Goal: Task Accomplishment & Management: Use online tool/utility

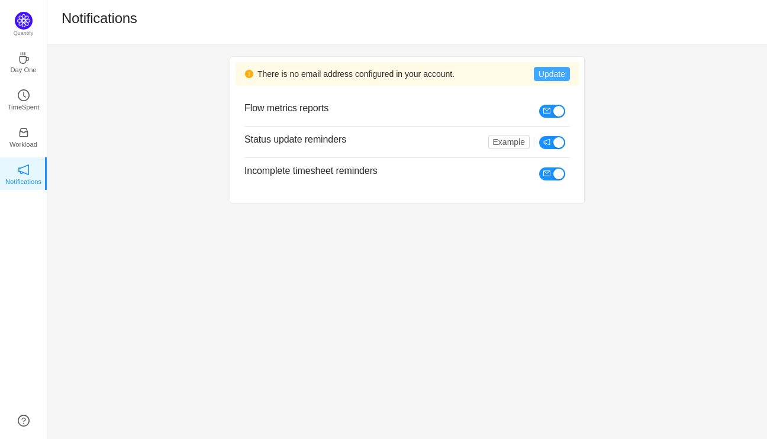
drag, startPoint x: 566, startPoint y: 75, endPoint x: 546, endPoint y: 70, distance: 20.7
click at [546, 70] on button "Update" at bounding box center [552, 74] width 36 height 14
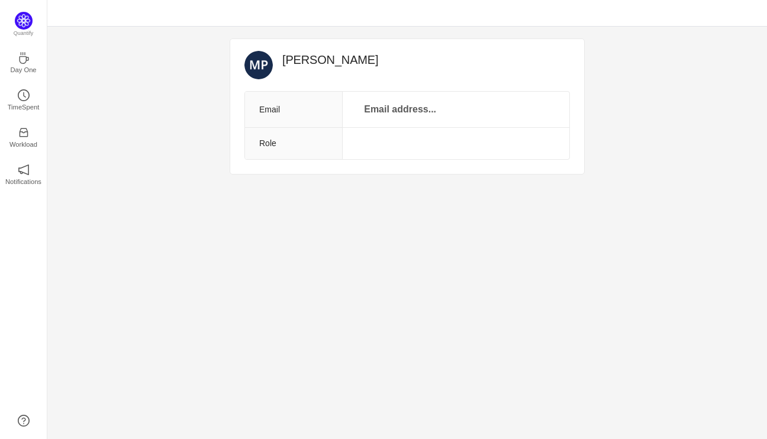
click at [443, 105] on td "Email address..." at bounding box center [456, 110] width 227 height 36
click at [395, 105] on p "Email address..." at bounding box center [400, 109] width 86 height 17
click at [395, 105] on input "text" at bounding box center [401, 110] width 118 height 19
click at [395, 106] on input "mallory.porth@petscreening.con" at bounding box center [401, 110] width 118 height 19
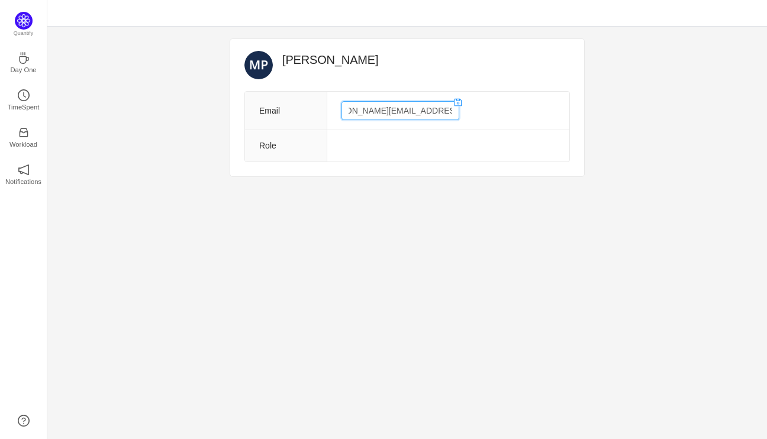
type input "mallory.porth@petscreening.com"
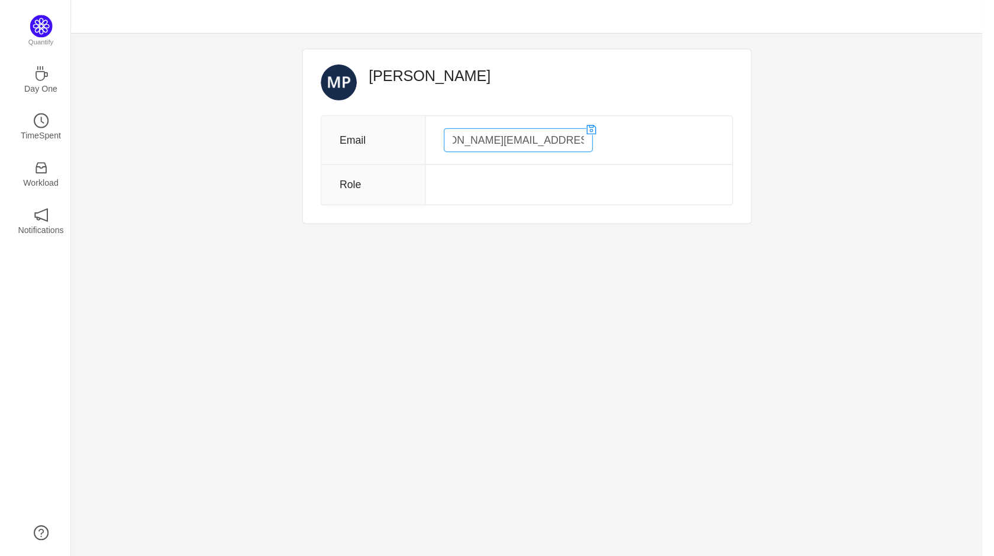
scroll to position [0, 0]
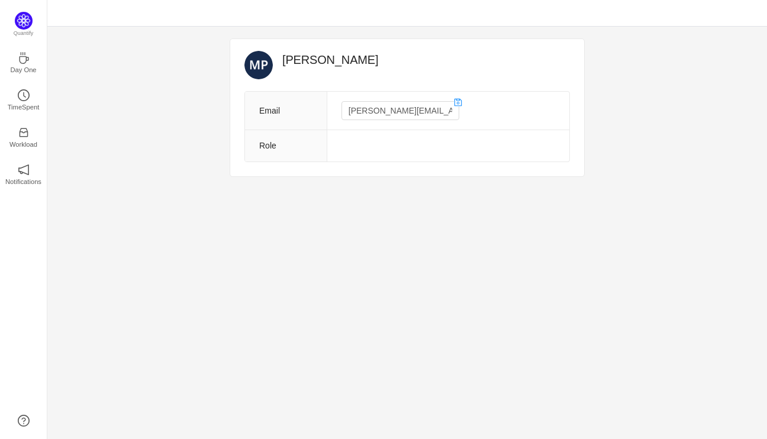
click at [404, 153] on td at bounding box center [448, 146] width 243 height 32
click at [353, 135] on td at bounding box center [448, 146] width 243 height 32
click at [455, 101] on icon "icon: save" at bounding box center [459, 103] width 8 height 8
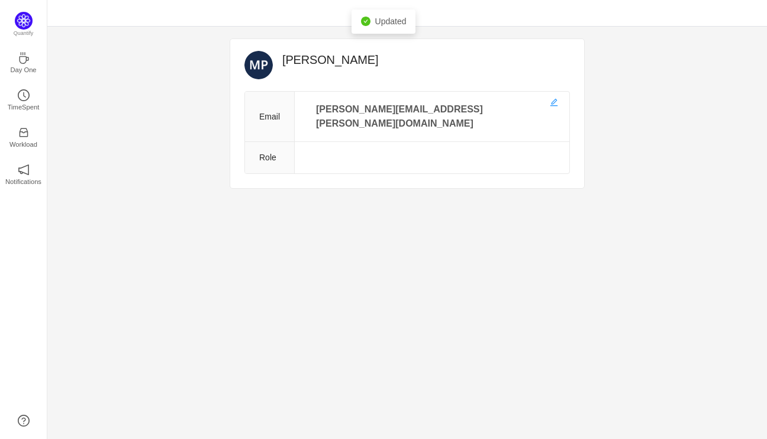
click at [533, 113] on td "mallory.porth@petscreening.com" at bounding box center [432, 117] width 275 height 50
click at [369, 142] on td at bounding box center [432, 158] width 275 height 32
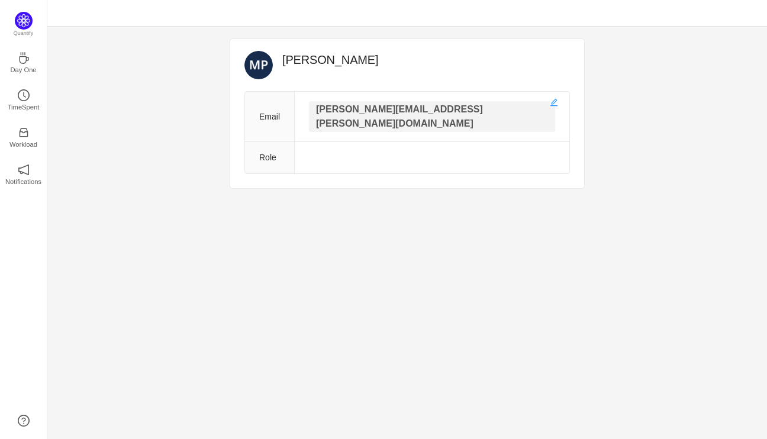
click at [484, 110] on p "mallory.porth@petscreening.com" at bounding box center [432, 116] width 246 height 31
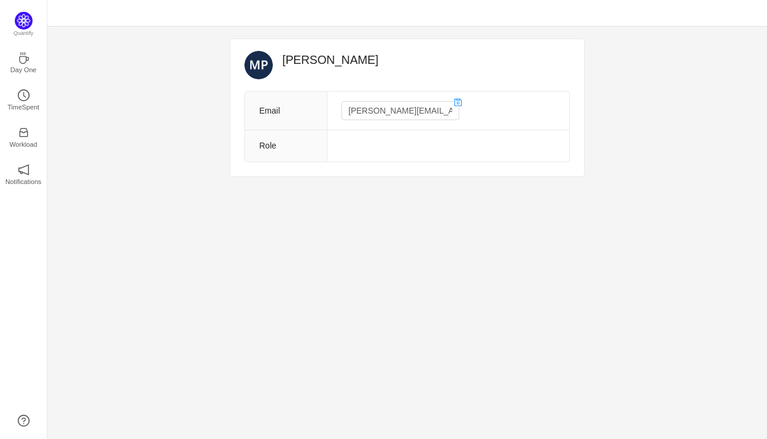
click at [360, 148] on td at bounding box center [448, 146] width 243 height 32
click at [263, 149] on th "Role" at bounding box center [286, 146] width 82 height 32
click at [362, 143] on td at bounding box center [448, 146] width 243 height 32
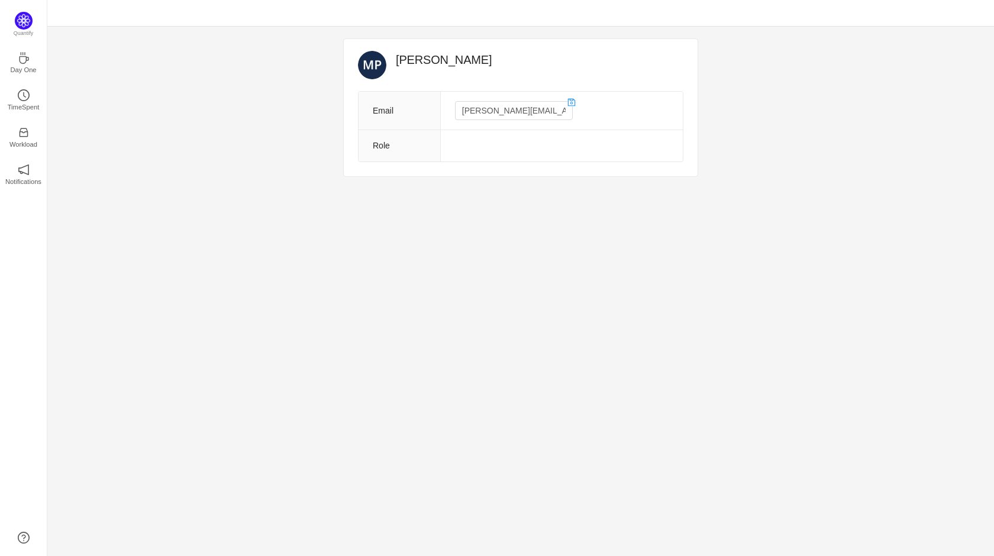
drag, startPoint x: 732, startPoint y: 1, endPoint x: 615, endPoint y: 266, distance: 290.2
click at [615, 266] on div "Mallory Porth Email mallory.porth@petscreening.com Role Quantify Day One TimeSp…" at bounding box center [520, 292] width 947 height 530
click at [22, 69] on p "Day One" at bounding box center [23, 70] width 26 height 11
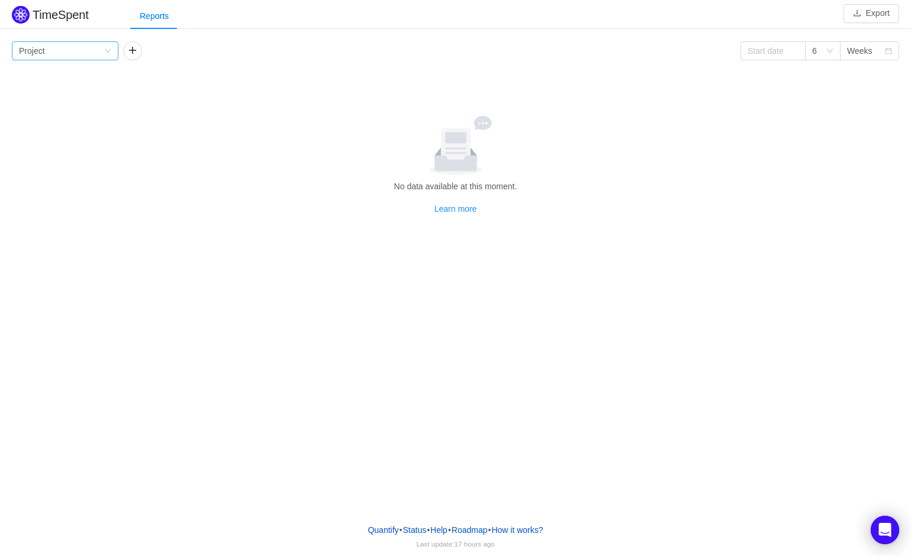
click at [111, 54] on icon "icon: down" at bounding box center [107, 50] width 7 height 7
click at [134, 45] on button "button" at bounding box center [132, 50] width 19 height 19
click at [220, 47] on icon "icon: down" at bounding box center [218, 50] width 7 height 7
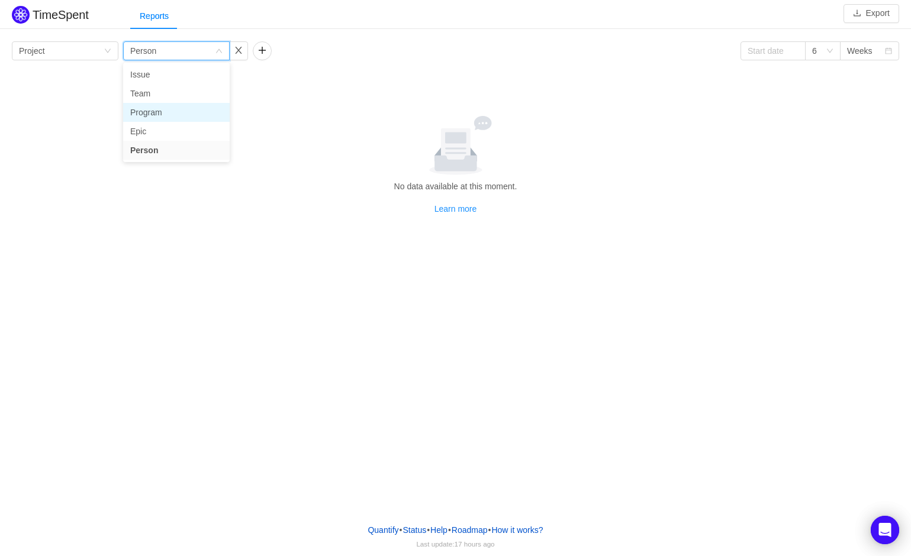
click at [192, 111] on li "Program" at bounding box center [176, 112] width 107 height 19
click at [219, 54] on icon "icon: down" at bounding box center [218, 50] width 7 height 7
click at [263, 46] on button "button" at bounding box center [262, 50] width 19 height 19
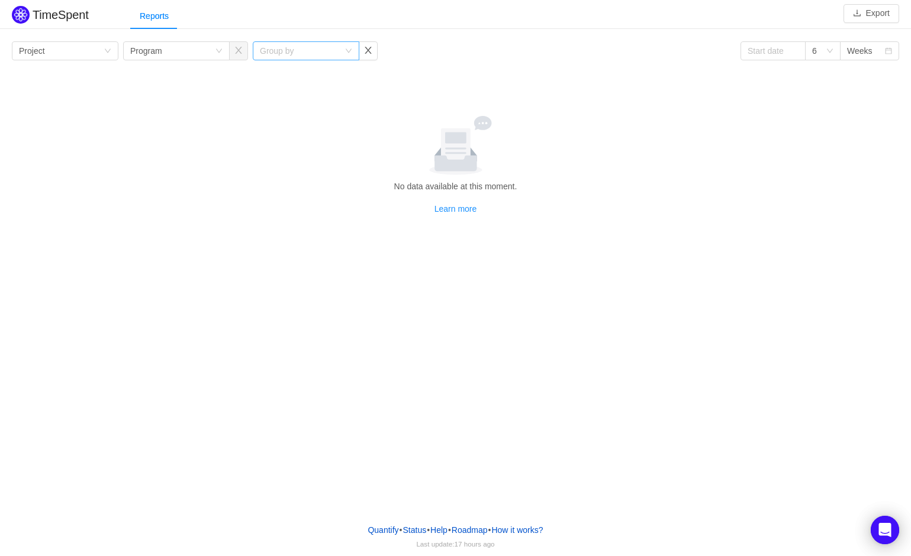
click at [283, 51] on div "Group by" at bounding box center [299, 51] width 79 height 12
click at [324, 69] on li "Issue" at bounding box center [306, 74] width 107 height 19
click at [380, 82] on div "Group by Project Group by Program Group by Issue 6 Weeks No data available at t…" at bounding box center [455, 128] width 887 height 174
click at [202, 48] on div "Group by Program" at bounding box center [172, 51] width 85 height 18
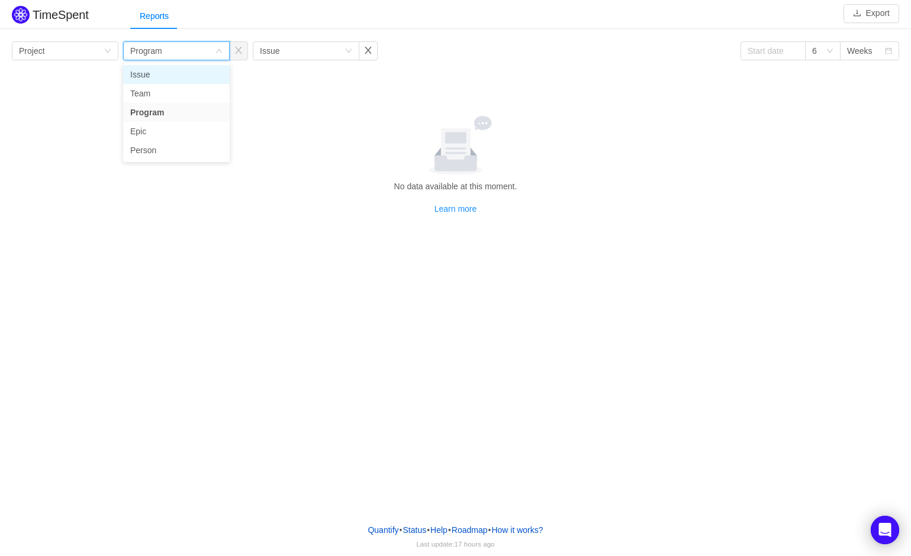
click at [157, 75] on li "Issue" at bounding box center [176, 74] width 107 height 19
click at [291, 44] on div "Group by Issue" at bounding box center [302, 51] width 85 height 18
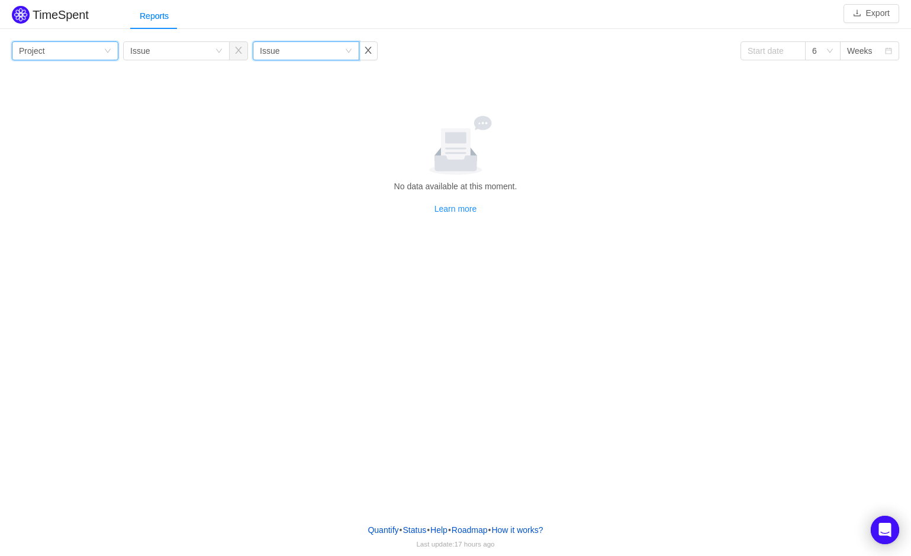
click at [70, 53] on div "Group by Project" at bounding box center [61, 51] width 85 height 18
click at [878, 9] on button "Export" at bounding box center [872, 13] width 56 height 19
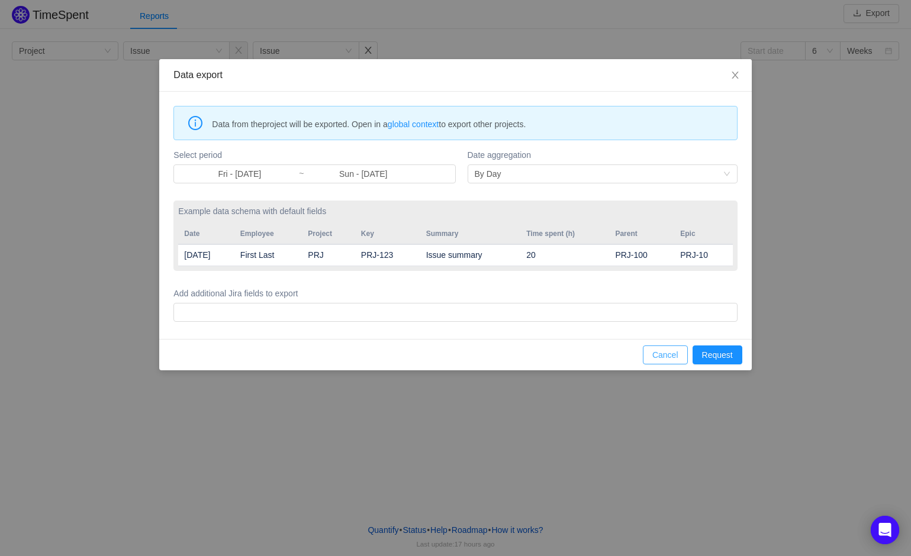
click at [680, 356] on button "Cancel" at bounding box center [665, 355] width 45 height 19
